Goal: Information Seeking & Learning: Learn about a topic

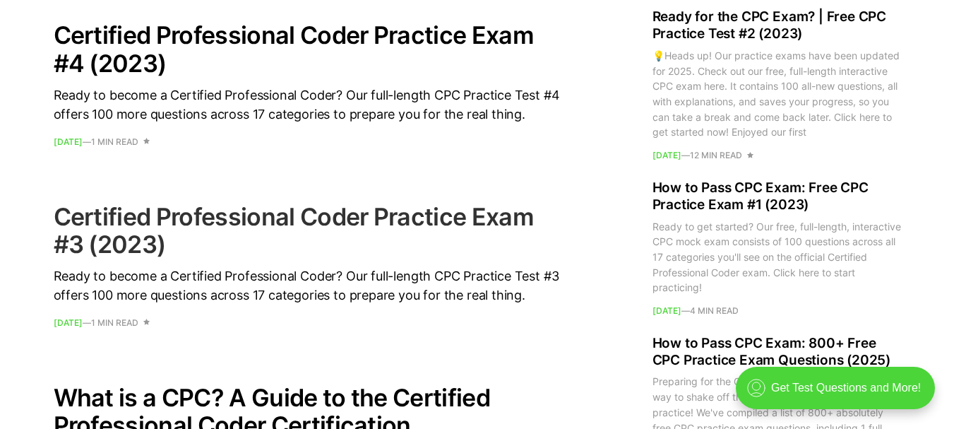
scroll to position [1130, 0]
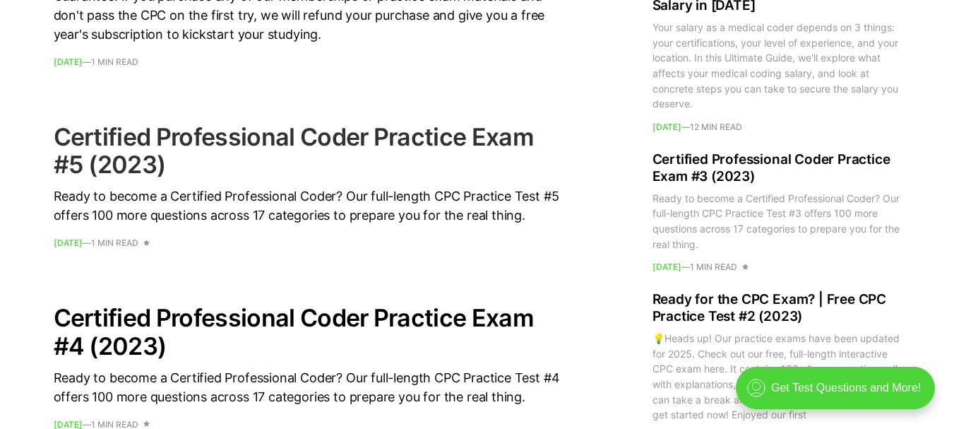
click at [134, 140] on h2 "Certified Professional Coder Practice Exam #5 (2023)" at bounding box center [308, 150] width 509 height 55
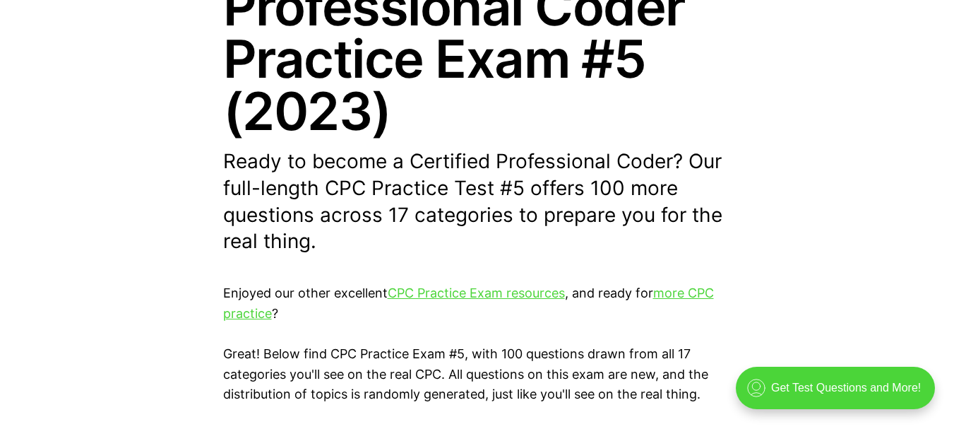
scroll to position [424, 0]
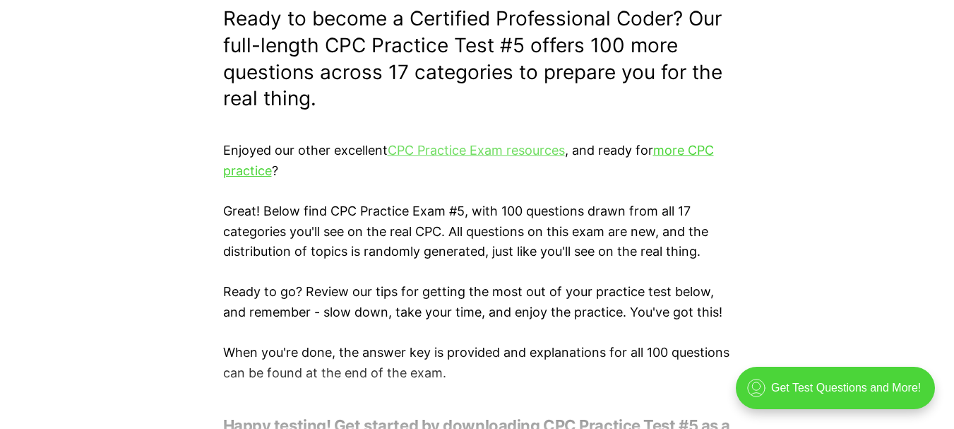
click at [510, 153] on link "CPC Practice Exam resources" at bounding box center [476, 150] width 177 height 15
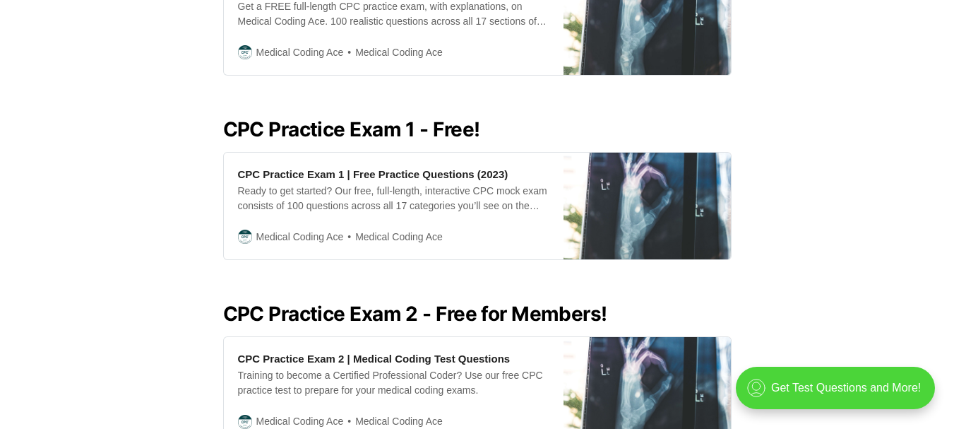
scroll to position [552, 0]
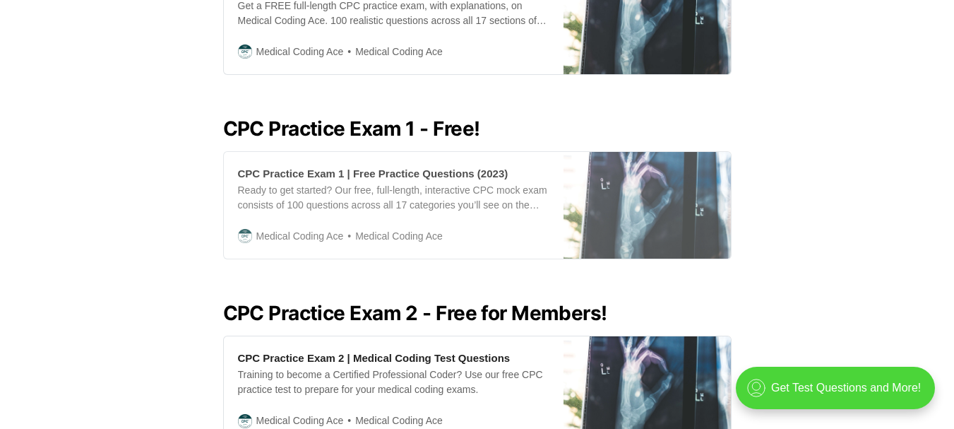
click at [390, 166] on div "CPC Practice Exam 1 | Free Practice Questions (2023) Ready to get started? Our …" at bounding box center [394, 205] width 340 height 107
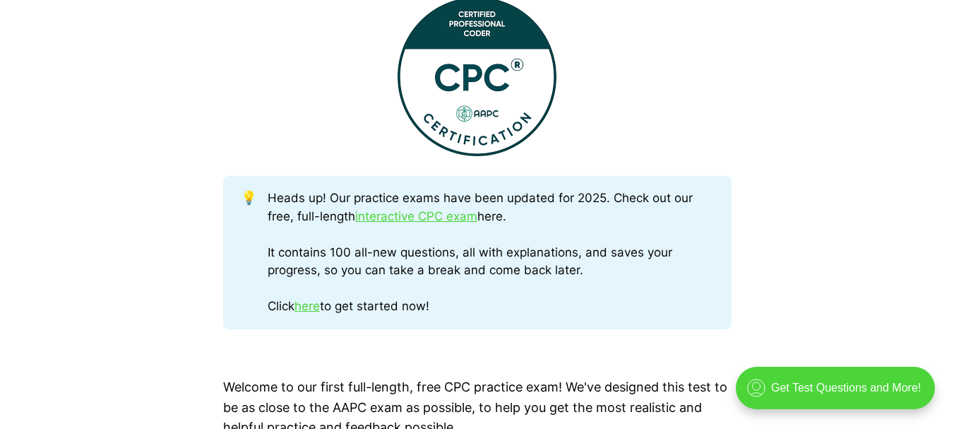
scroll to position [612, 0]
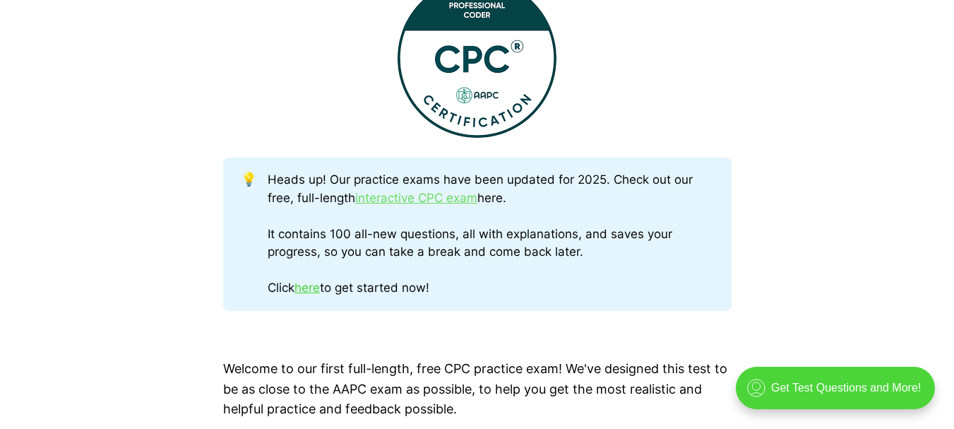
click at [390, 200] on link "interactive CPC exam" at bounding box center [416, 198] width 122 height 14
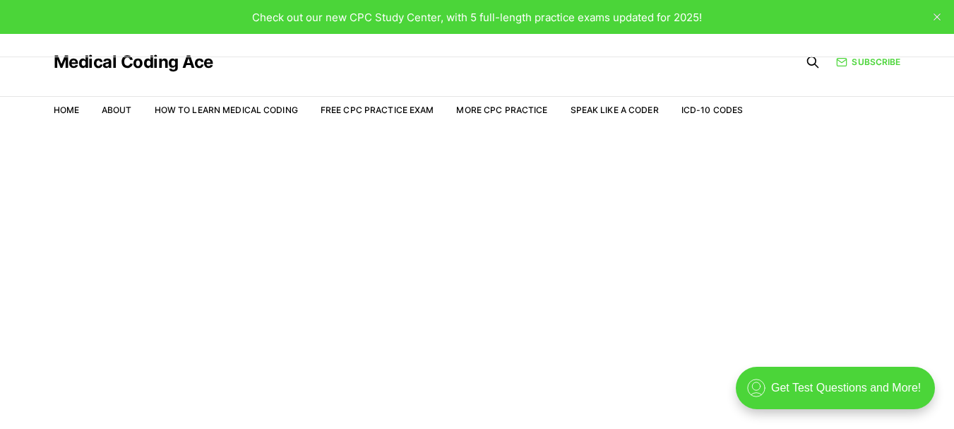
click at [408, 20] on span "Check out our new CPC Study Center, with 5 full-length practice exams updated f…" at bounding box center [477, 17] width 450 height 13
click at [367, 112] on link "Free CPC Practice Exam" at bounding box center [378, 110] width 114 height 11
click at [508, 109] on link "More CPC Practice" at bounding box center [501, 110] width 91 height 11
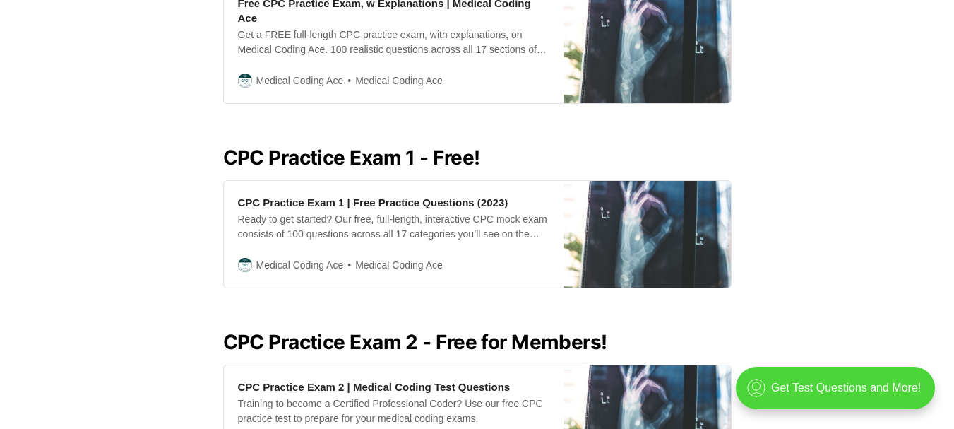
scroll to position [518, 0]
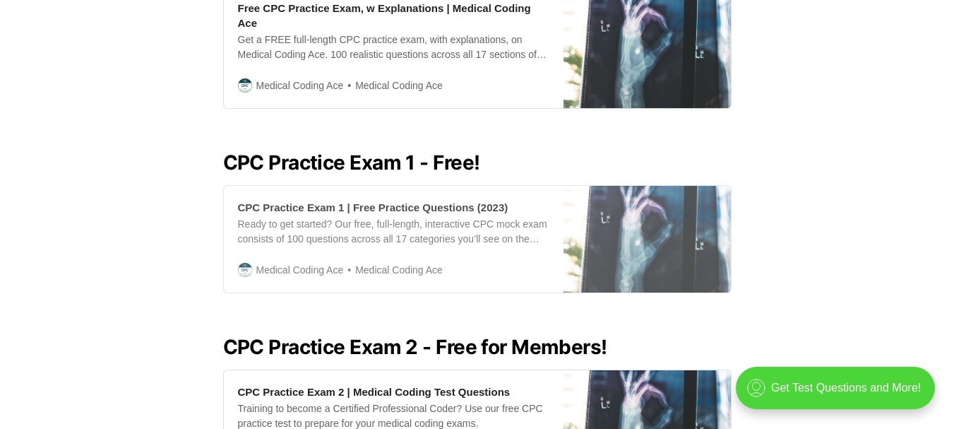
click at [404, 200] on div "CPC Practice Exam 1 | Free Practice Questions (2023)" at bounding box center [373, 207] width 271 height 15
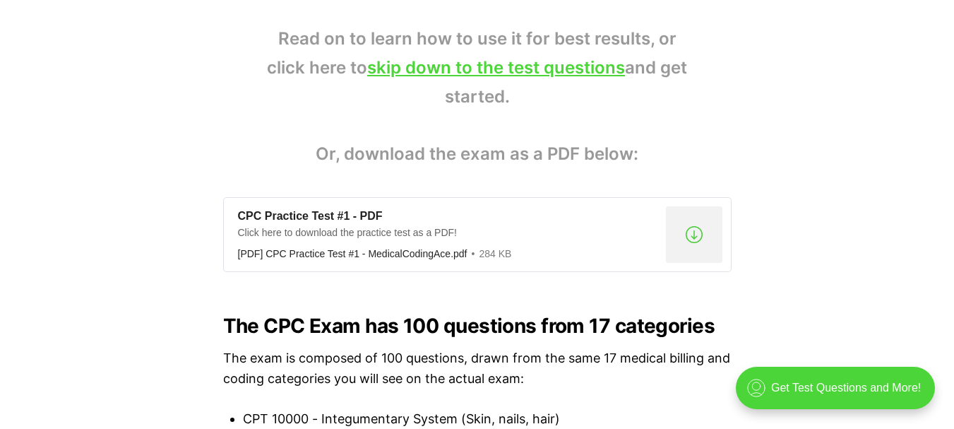
scroll to position [1083, 0]
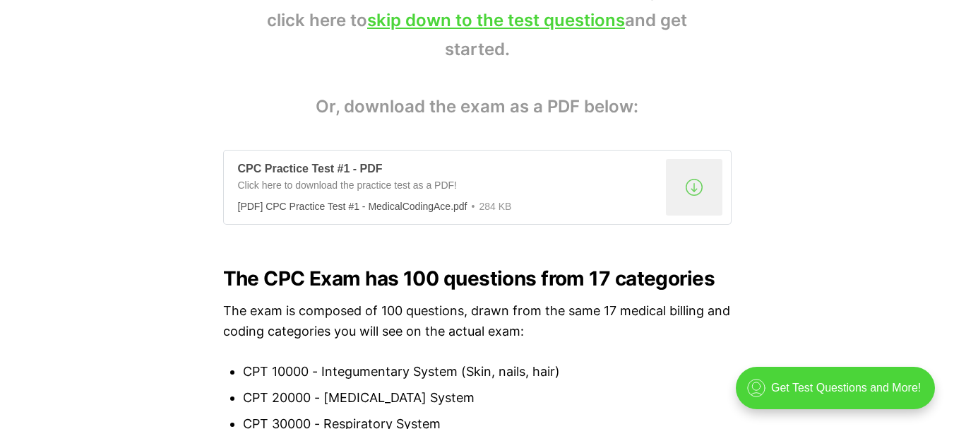
click at [288, 170] on div "CPC Practice Test #1 - PDF" at bounding box center [449, 169] width 422 height 15
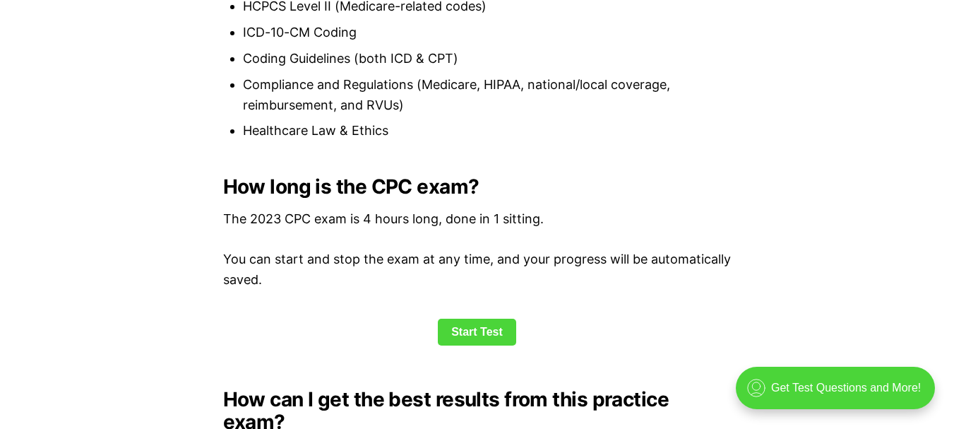
scroll to position [1837, 0]
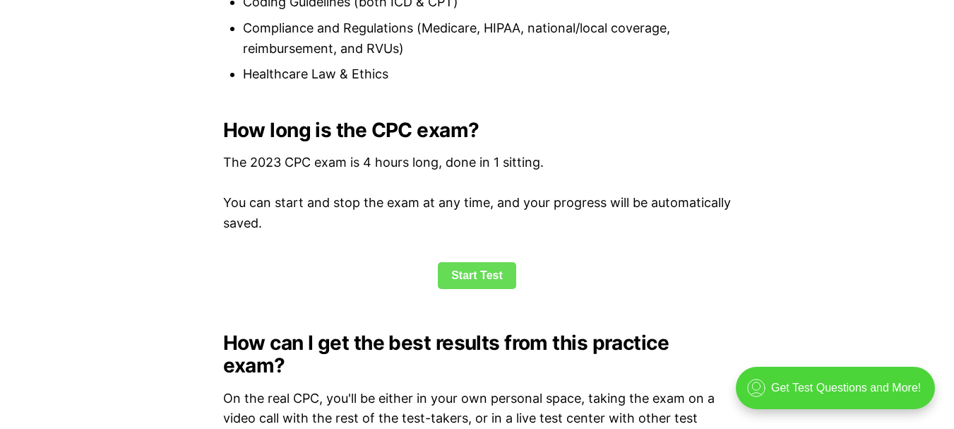
click at [484, 267] on link "Start Test" at bounding box center [477, 275] width 78 height 27
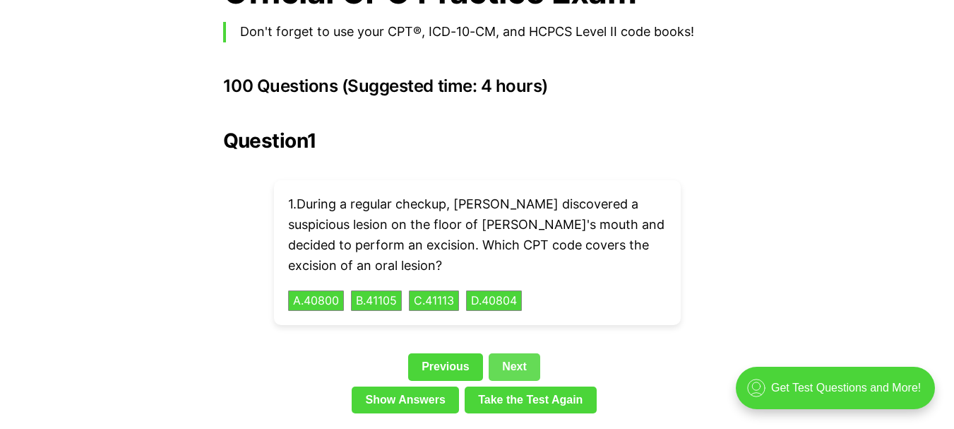
scroll to position [3144, 0]
